Goal: Check status: Check status

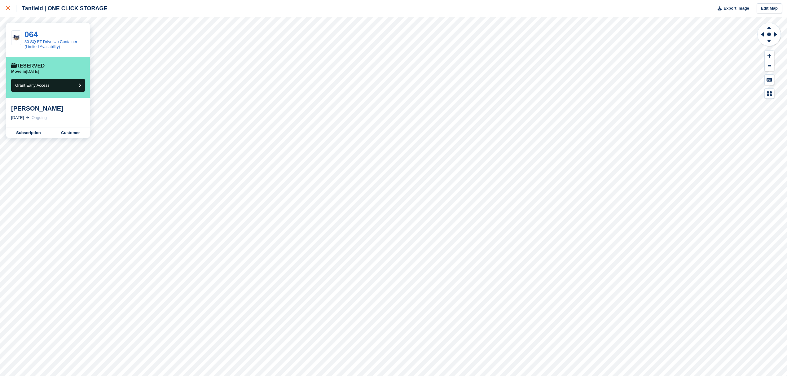
click at [7, 8] on icon at bounding box center [8, 8] width 4 height 4
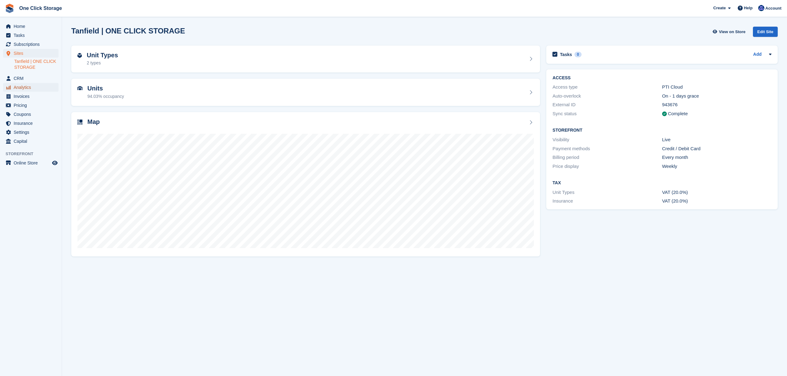
click at [23, 87] on span "Analytics" at bounding box center [32, 87] width 37 height 9
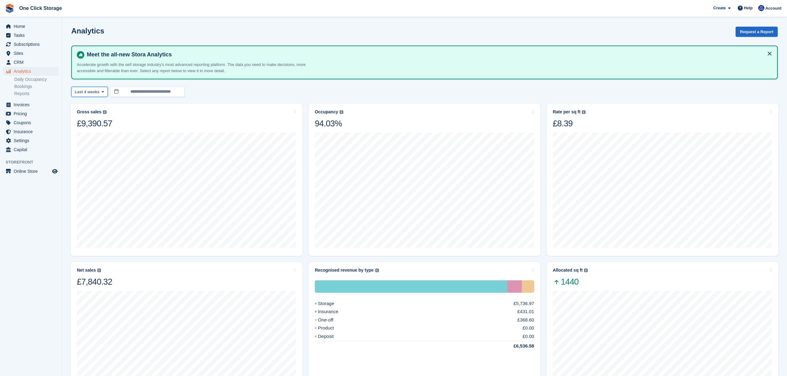
click at [102, 89] on span at bounding box center [102, 91] width 5 height 5
click at [97, 179] on link "Month to date" at bounding box center [101, 184] width 54 height 11
click at [19, 24] on span "Home" at bounding box center [32, 26] width 37 height 9
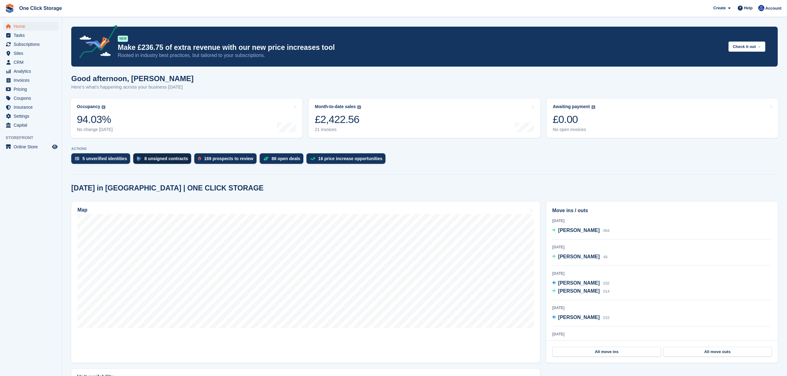
click at [148, 161] on div "8 unsigned contracts" at bounding box center [166, 158] width 44 height 5
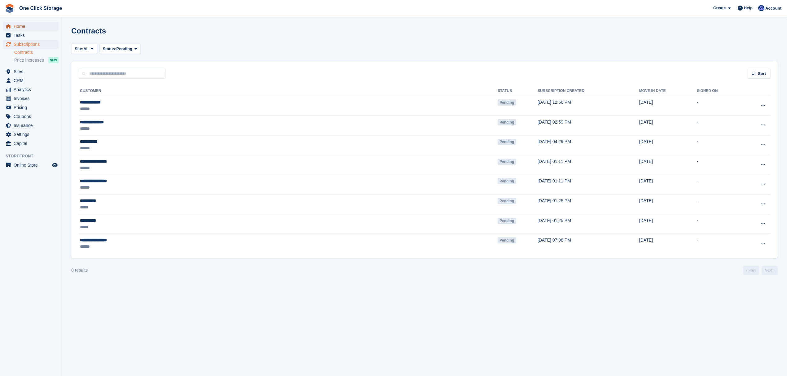
click at [25, 27] on span "Home" at bounding box center [32, 26] width 37 height 9
